Goal: Task Accomplishment & Management: Manage account settings

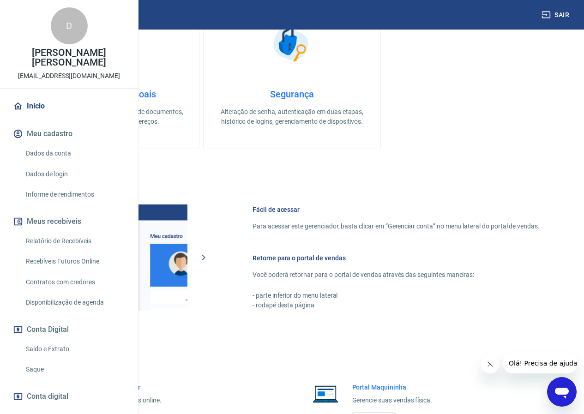
scroll to position [344, 0]
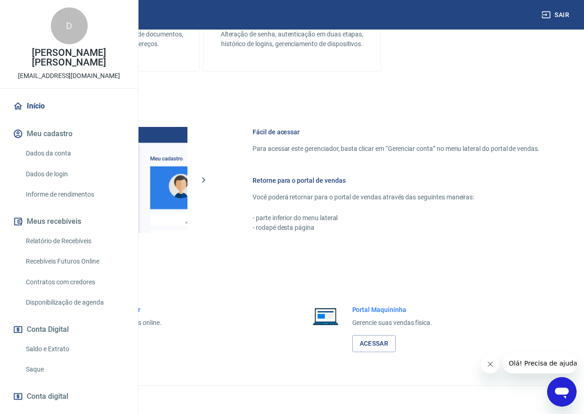
click at [123, 346] on link "Acessar" at bounding box center [101, 343] width 44 height 17
